Goal: Find specific page/section: Find specific page/section

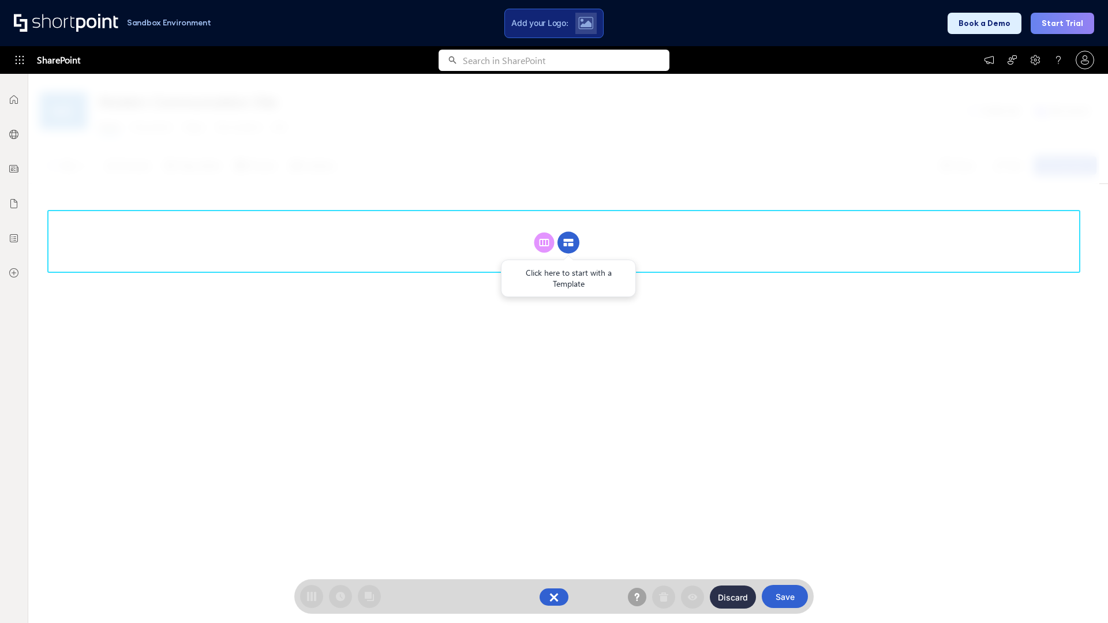
click at [568, 242] on circle at bounding box center [568, 243] width 22 height 22
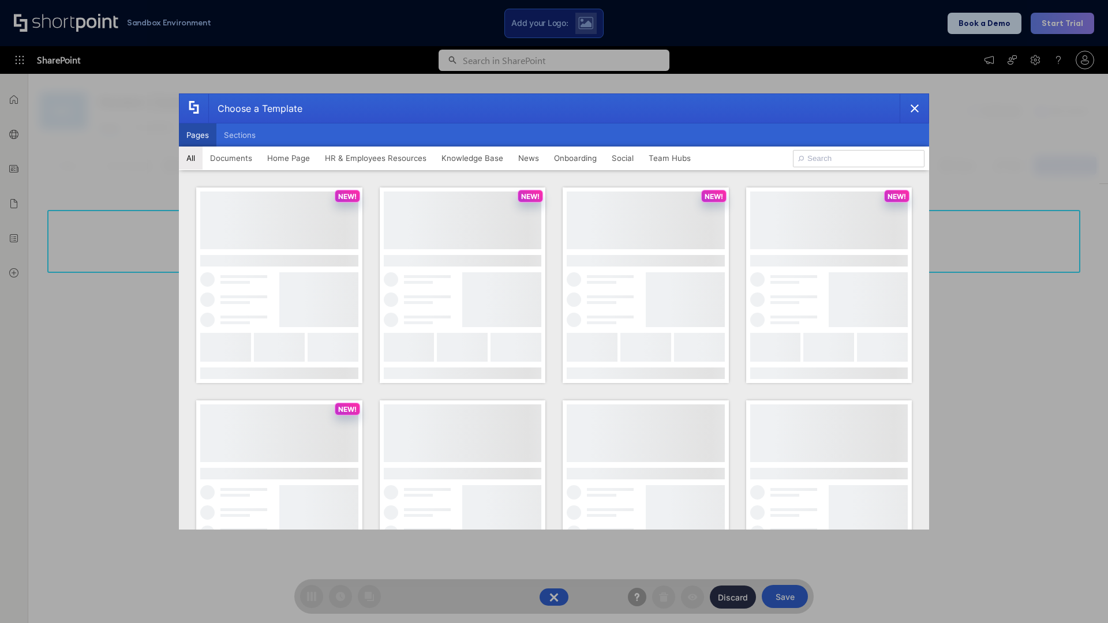
click at [197, 135] on button "Pages" at bounding box center [197, 134] width 37 height 23
type input "HR 3"
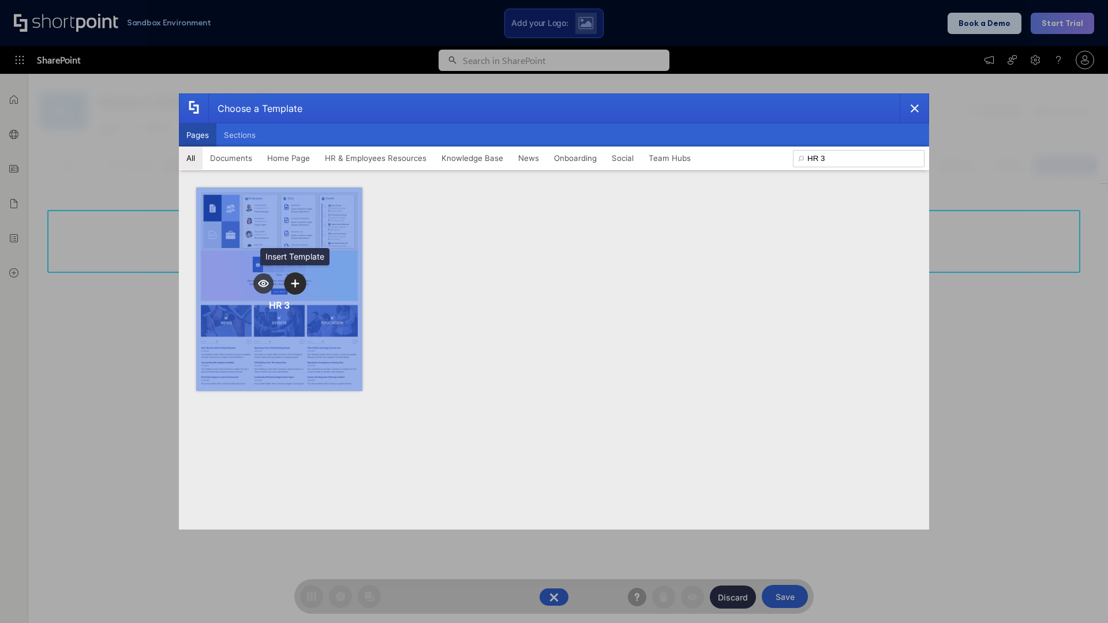
click at [295, 283] on icon "template selector" at bounding box center [295, 283] width 8 height 8
